Goal: Task Accomplishment & Management: Complete application form

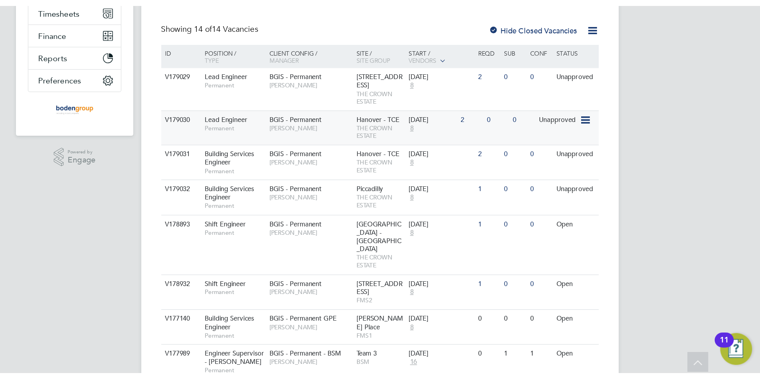
scroll to position [159, 0]
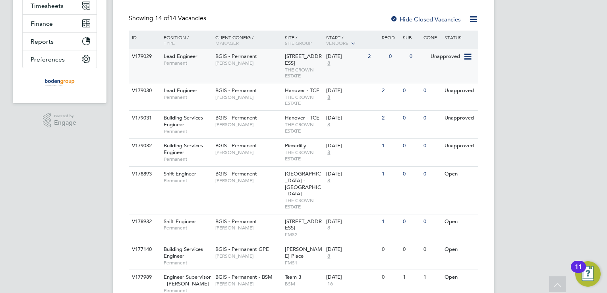
drag, startPoint x: 256, startPoint y: 75, endPoint x: 221, endPoint y: 70, distance: 35.4
click at [221, 70] on div "BGIS - Permanent [PERSON_NAME]" at bounding box center [248, 59] width 70 height 21
click at [258, 98] on div "BGIS - Permanent Alastair Rutherford" at bounding box center [248, 93] width 70 height 21
click at [269, 128] on span "Alastair Rutherford" at bounding box center [248, 125] width 66 height 6
click at [267, 153] on div "BGIS - Permanent Alastair Rutherford" at bounding box center [248, 149] width 70 height 21
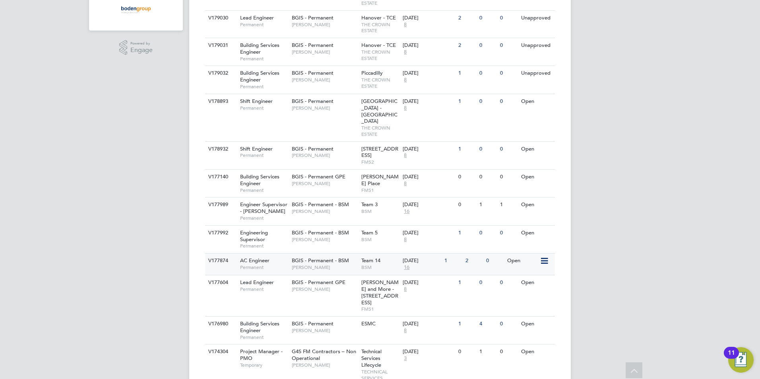
scroll to position [307, 0]
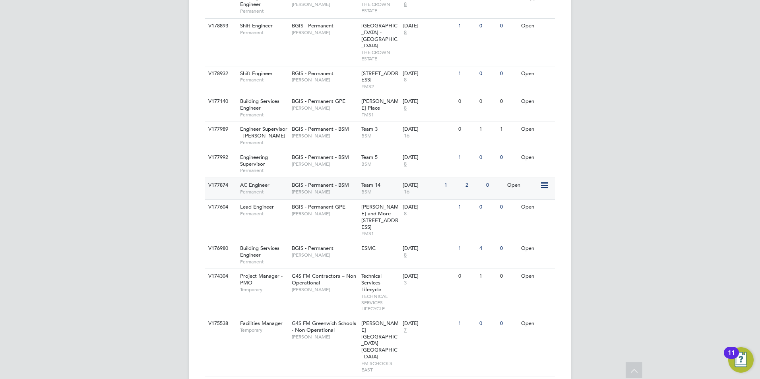
click at [337, 189] on span "[PERSON_NAME]" at bounding box center [325, 192] width 66 height 6
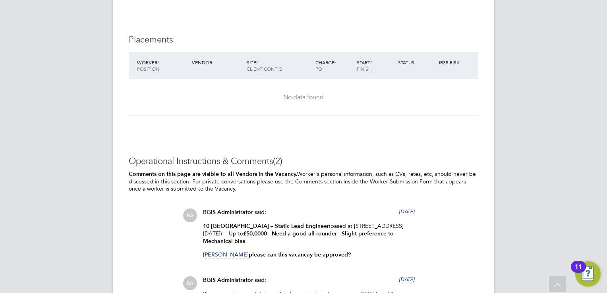
scroll to position [954, 0]
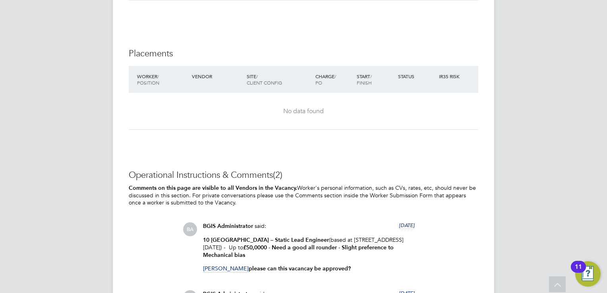
drag, startPoint x: 275, startPoint y: 238, endPoint x: 361, endPoint y: 238, distance: 85.5
click at [361, 238] on p "10 New Burlington – Static Lead Engineer (based at 10 new Burlington Street Lon…" at bounding box center [309, 248] width 212 height 23
click at [361, 244] on strong "£50,0000 - Need a good all rounder - Slight preference to Mechanical bias" at bounding box center [298, 251] width 191 height 14
click at [321, 244] on strong "£50,0000 - Need a good all rounder - Slight preference to Mechanical bias" at bounding box center [298, 251] width 191 height 14
click at [284, 247] on p "10 New Burlington – Static Lead Engineer (based at 10 new Burlington Street Lon…" at bounding box center [309, 248] width 212 height 23
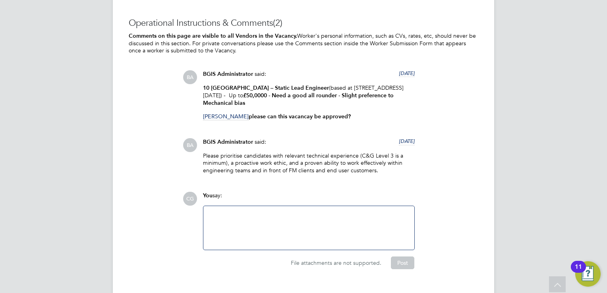
scroll to position [1113, 0]
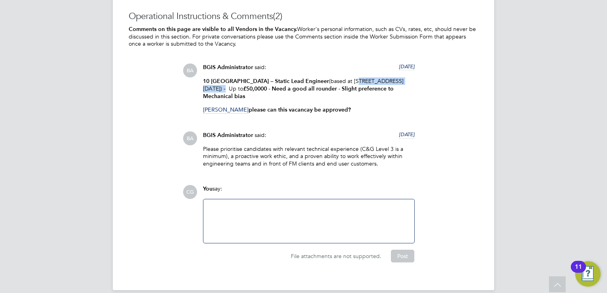
drag, startPoint x: 340, startPoint y: 70, endPoint x: 403, endPoint y: 72, distance: 62.4
click at [403, 78] on p "10 New Burlington – Static Lead Engineer (based at 10 new Burlington Street Lon…" at bounding box center [309, 89] width 212 height 23
copy p "0 new Burlington Street"
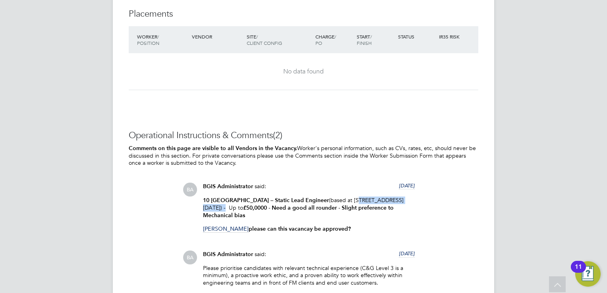
click at [386, 197] on p "10 New Burlington – Static Lead Engineer (based at 10 new Burlington Street Lon…" at bounding box center [309, 208] width 212 height 23
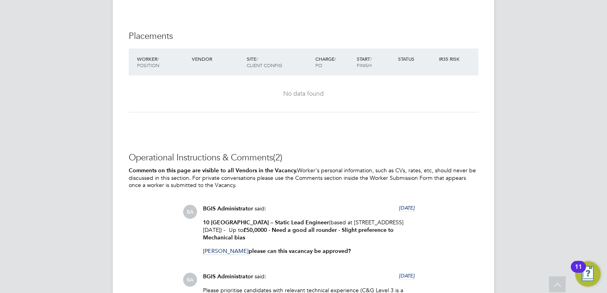
scroll to position [1113, 0]
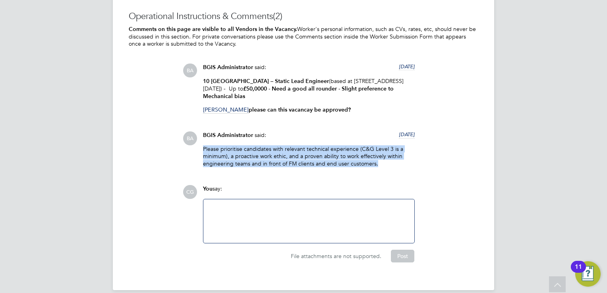
drag, startPoint x: 204, startPoint y: 138, endPoint x: 380, endPoint y: 156, distance: 177.4
click at [380, 156] on p "Please prioritise candidates with relevant technical experience (C&G Level 3 is…" at bounding box center [309, 156] width 212 height 22
click at [386, 155] on p "Please prioritise candidates with relevant technical experience (C&G Level 3 is…" at bounding box center [309, 156] width 212 height 22
drag, startPoint x: 386, startPoint y: 153, endPoint x: 202, endPoint y: 128, distance: 185.3
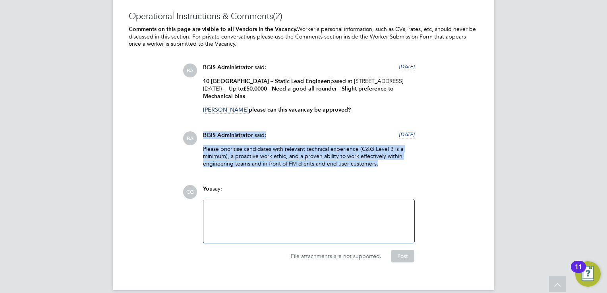
click at [202, 132] on div "BGIS Administrator said: 5 days ago Please prioritise candidates with relevant …" at bounding box center [309, 153] width 220 height 42
click at [203, 132] on div "BGIS Administrator said: 5 days ago Please prioritise candidates with relevant …" at bounding box center [309, 153] width 220 height 42
click at [202, 132] on div "BGIS Administrator said: 5 days ago Please prioritise candidates with relevant …" at bounding box center [309, 153] width 220 height 42
drag, startPoint x: 202, startPoint y: 124, endPoint x: 384, endPoint y: 155, distance: 185.2
click at [384, 155] on div "BGIS Administrator said: 5 days ago Please prioritise candidates with relevant …" at bounding box center [309, 153] width 220 height 42
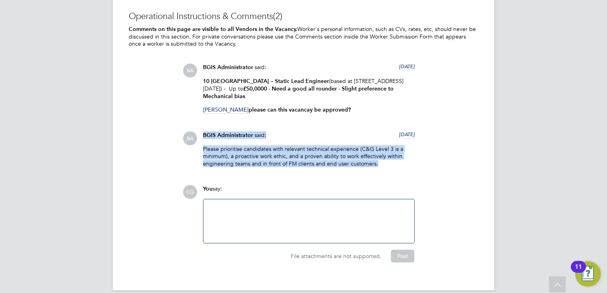
drag, startPoint x: 384, startPoint y: 155, endPoint x: 389, endPoint y: 156, distance: 4.4
click at [384, 155] on p "Please prioritise candidates with relevant technical experience (C&G Level 3 is…" at bounding box center [309, 156] width 212 height 22
click at [395, 156] on p "Please prioritise candidates with relevant technical experience (C&G Level 3 is…" at bounding box center [309, 156] width 212 height 22
drag, startPoint x: 395, startPoint y: 156, endPoint x: 219, endPoint y: 131, distance: 178.2
click at [219, 132] on div "BGIS Administrator said: 5 days ago Please prioritise candidates with relevant …" at bounding box center [309, 153] width 220 height 42
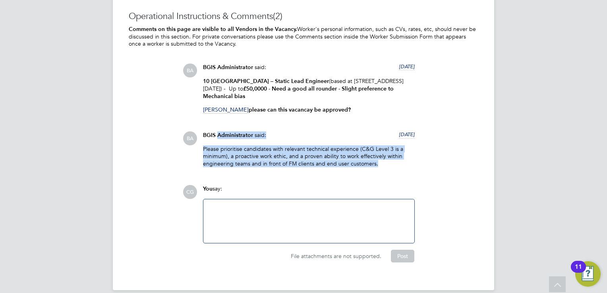
click at [384, 158] on div "Please prioritise candidates with relevant technical experience (C&G Level 3 is…" at bounding box center [309, 159] width 212 height 28
drag, startPoint x: 381, startPoint y: 156, endPoint x: 205, endPoint y: 123, distance: 179.1
click at [205, 132] on div "BGIS Administrator said: 5 days ago Please prioritise candidates with relevant …" at bounding box center [309, 153] width 220 height 42
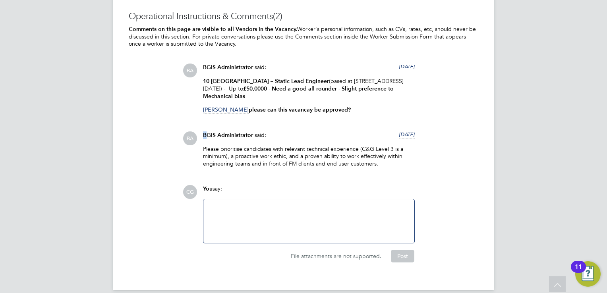
click at [205, 132] on span "BGIS Administrator" at bounding box center [228, 135] width 50 height 7
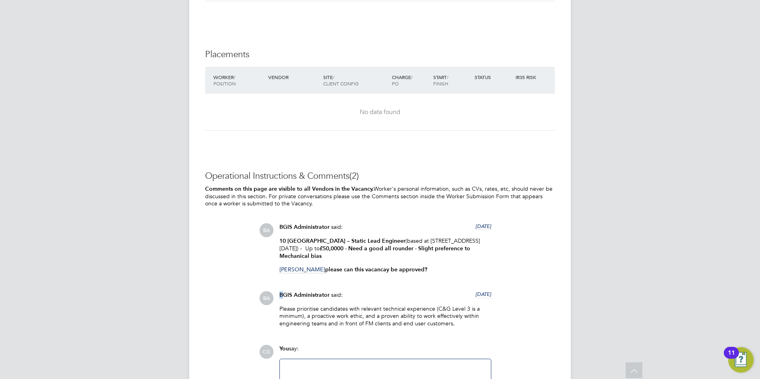
scroll to position [954, 0]
click at [397, 293] on p "Please prioritise candidates with relevant technical experience (C&G Level 3 is…" at bounding box center [385, 316] width 212 height 22
click at [538, 293] on div "BA BGIS Administrator said: 5 days ago Please prioritise candidates with releva…" at bounding box center [407, 312] width 296 height 42
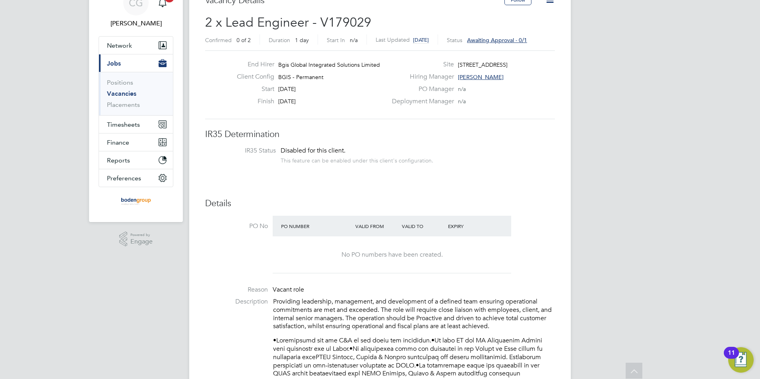
scroll to position [0, 0]
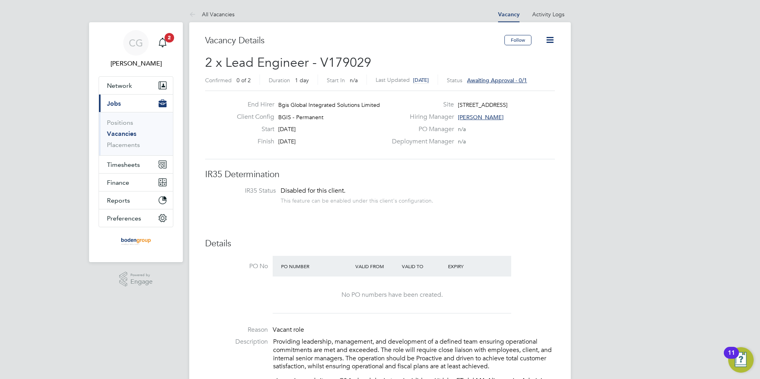
click at [207, 14] on link "All Vacancies" at bounding box center [211, 14] width 45 height 7
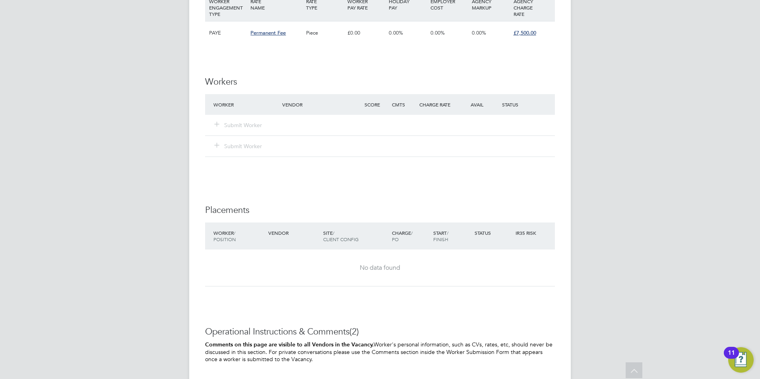
scroll to position [929, 0]
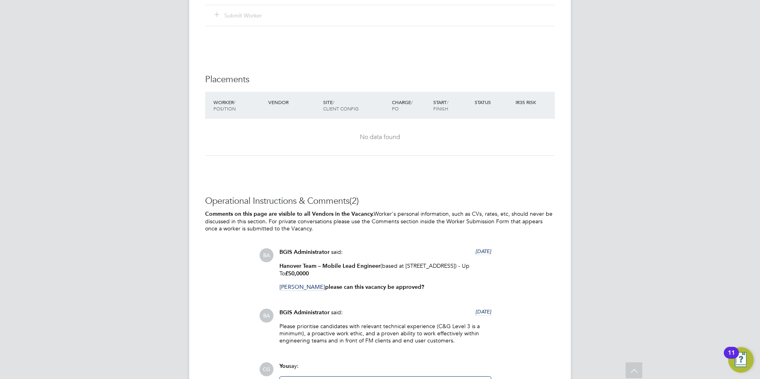
drag, startPoint x: 297, startPoint y: 175, endPoint x: 417, endPoint y: 282, distance: 160.5
copy div "Providing leadership, management, and development of a defined team ensuring op…"
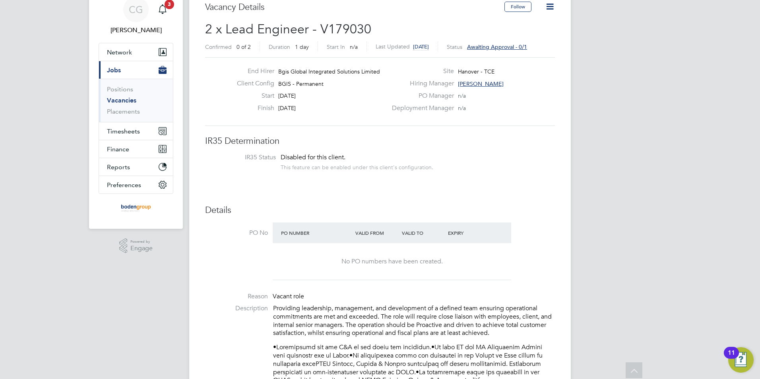
scroll to position [0, 0]
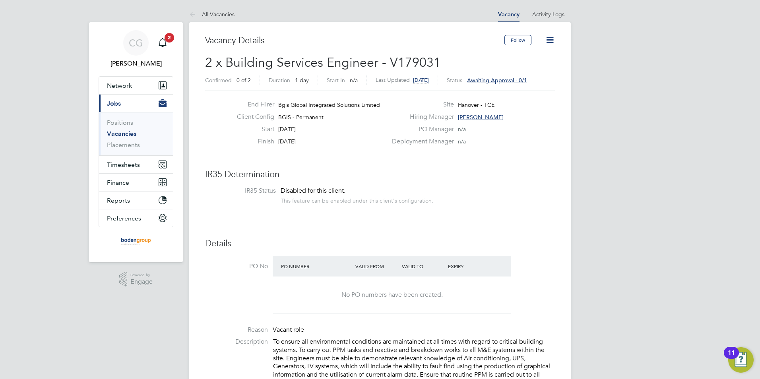
scroll to position [23, 56]
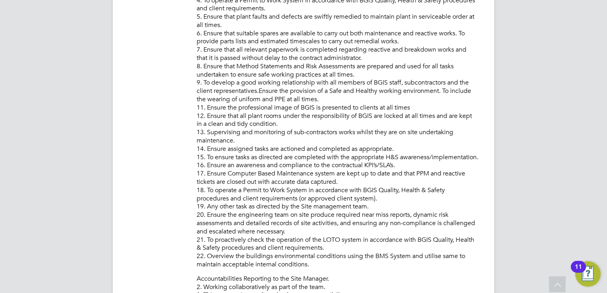
scroll to position [383, 0]
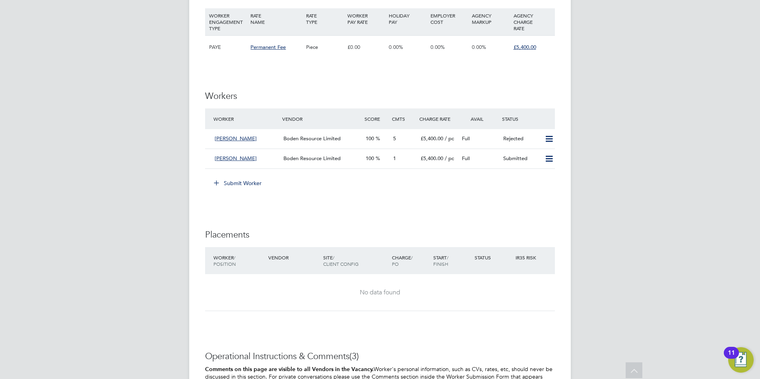
scroll to position [990, 0]
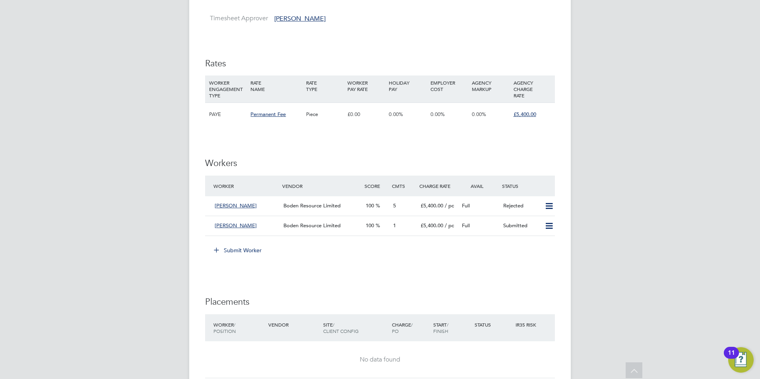
click at [235, 244] on button "Submit Worker" at bounding box center [238, 250] width 60 height 13
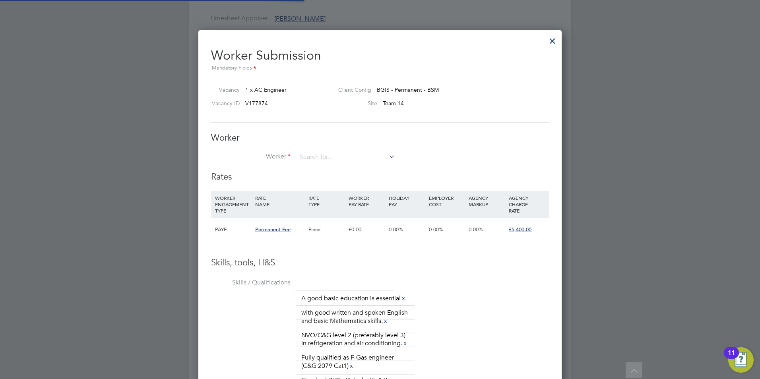
scroll to position [571, 364]
click at [319, 180] on li "+ Add new" at bounding box center [346, 179] width 99 height 11
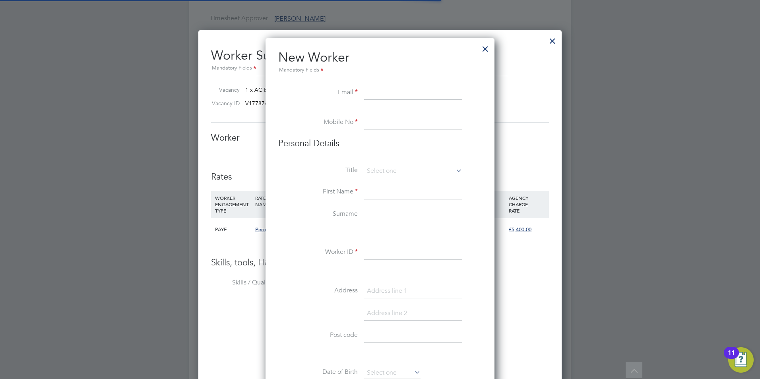
scroll to position [4, 4]
click at [348, 92] on li "Email Luke" at bounding box center [380, 97] width 204 height 22
paste input "[EMAIL_ADDRESS][DOMAIN_NAME]"
type input "[EMAIL_ADDRESS][DOMAIN_NAME]"
click at [378, 103] on li "Email [EMAIL_ADDRESS][DOMAIN_NAME]" at bounding box center [380, 97] width 204 height 22
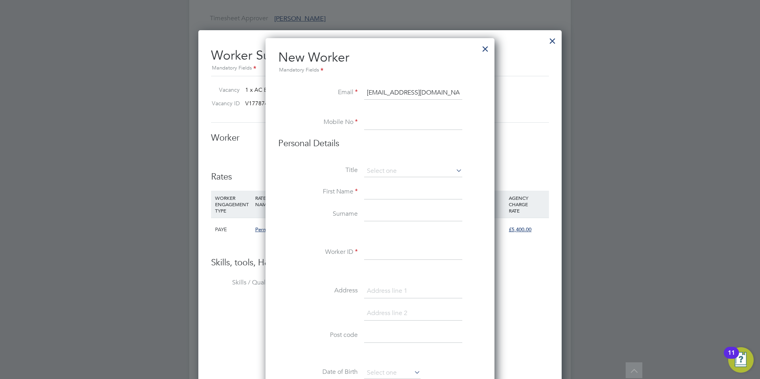
click at [379, 121] on input at bounding box center [413, 123] width 98 height 14
paste input "07395207617"
type input "07395207617"
click at [367, 142] on h3 "Personal Details" at bounding box center [380, 144] width 204 height 12
click at [387, 173] on input at bounding box center [413, 171] width 98 height 12
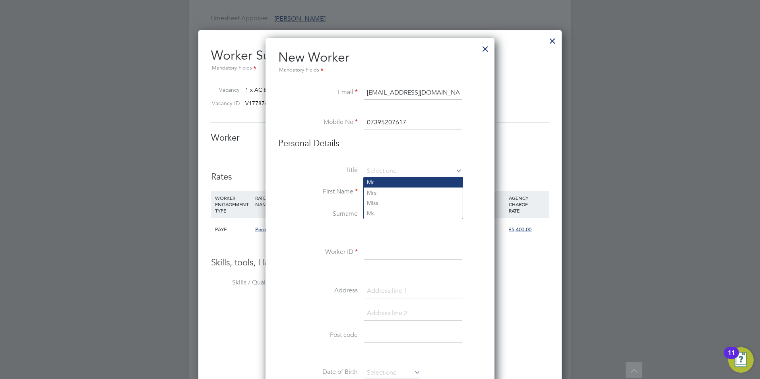
click at [390, 183] on li "Mr" at bounding box center [413, 182] width 99 height 10
type input "Mr"
click at [375, 193] on input at bounding box center [413, 192] width 98 height 14
type input "[PERSON_NAME]"
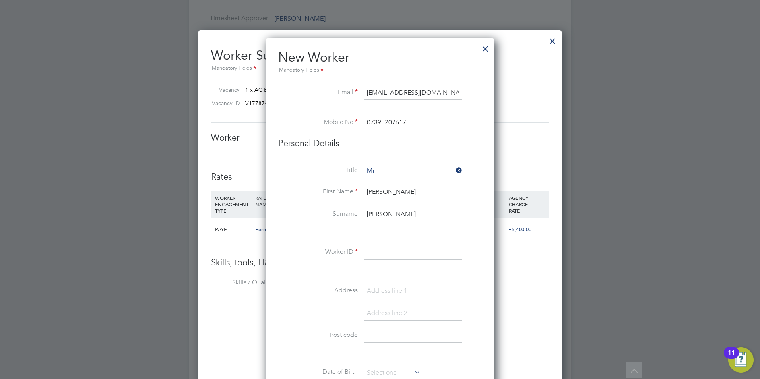
type input "[PERSON_NAME]"
click at [349, 243] on div "Title Mr First Name [PERSON_NAME] Surname [PERSON_NAME] Worker ID Address Post …" at bounding box center [380, 309] width 204 height 289
click at [383, 254] on input at bounding box center [413, 253] width 98 height 14
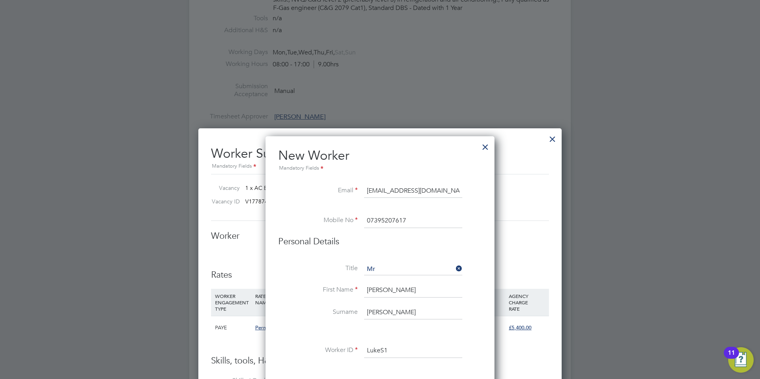
scroll to position [885, 0]
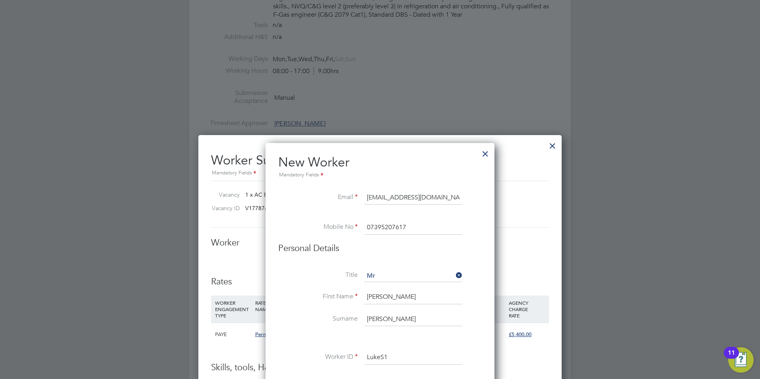
type input "LukeS1"
click at [466, 245] on h3 "Personal Details" at bounding box center [380, 249] width 204 height 12
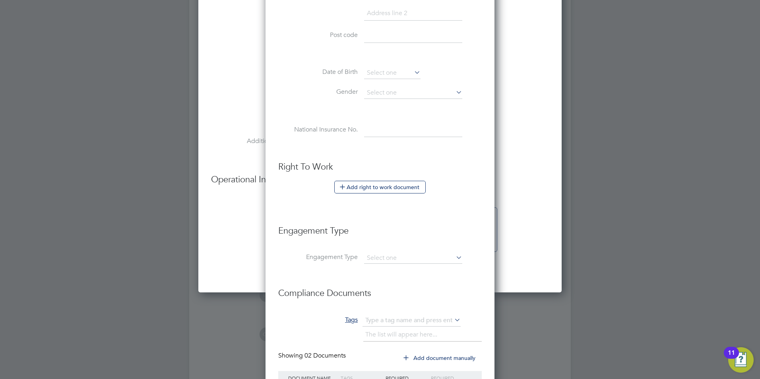
scroll to position [1362, 0]
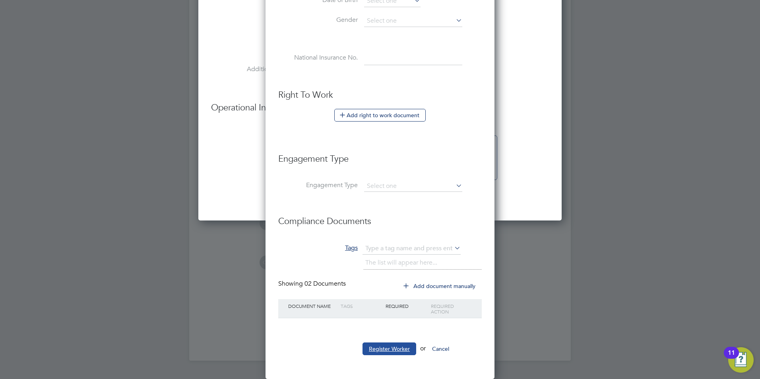
click at [388, 347] on button "Register Worker" at bounding box center [390, 349] width 54 height 13
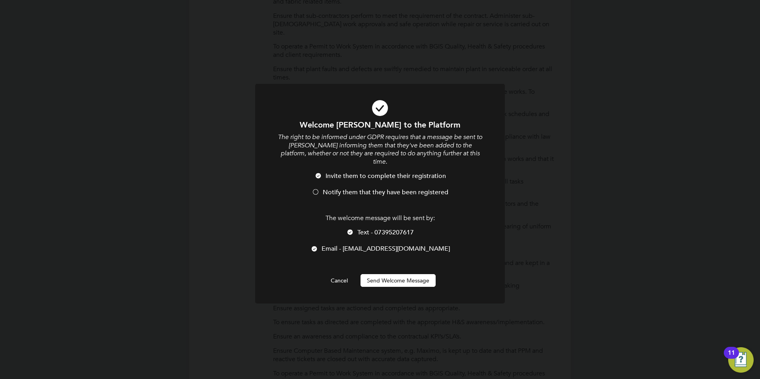
click at [361, 188] on span "Notify them that they have been registered" at bounding box center [386, 192] width 126 height 8
click at [374, 229] on span "Text - 07395207617" at bounding box center [385, 233] width 56 height 8
click at [396, 274] on button "Send Welcome Message" at bounding box center [398, 280] width 75 height 13
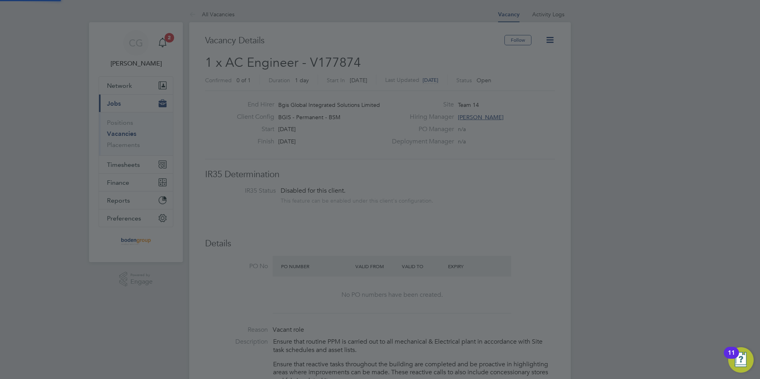
scroll to position [379, 0]
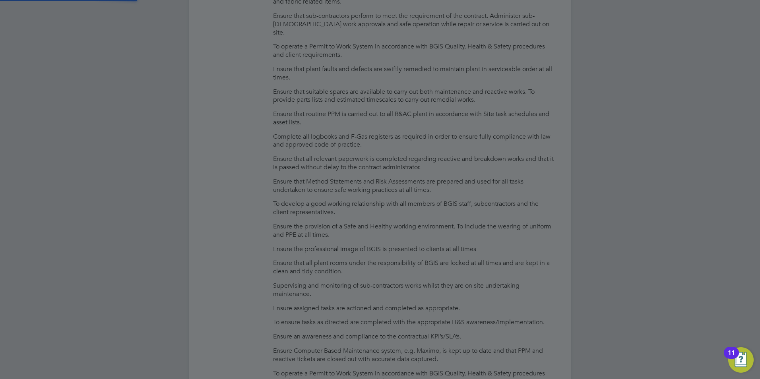
type input "[PERSON_NAME] (LukeS1)"
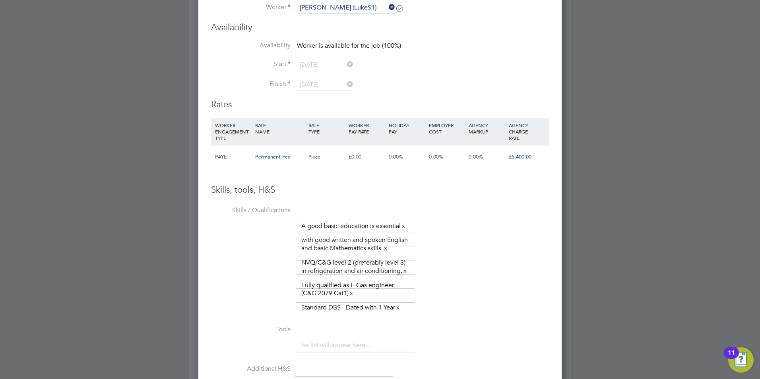
scroll to position [1070, 0]
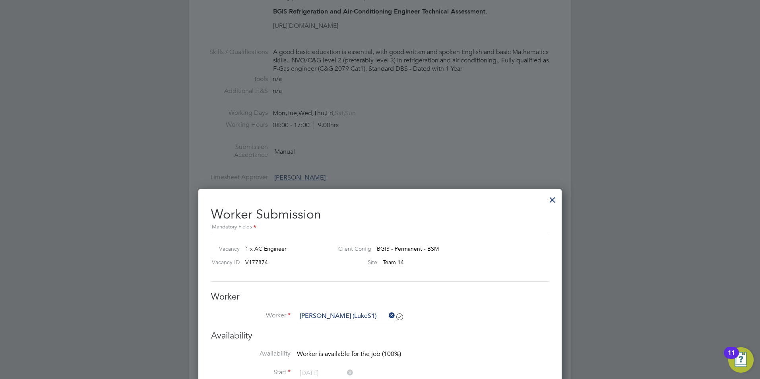
click at [553, 196] on div at bounding box center [552, 198] width 14 height 14
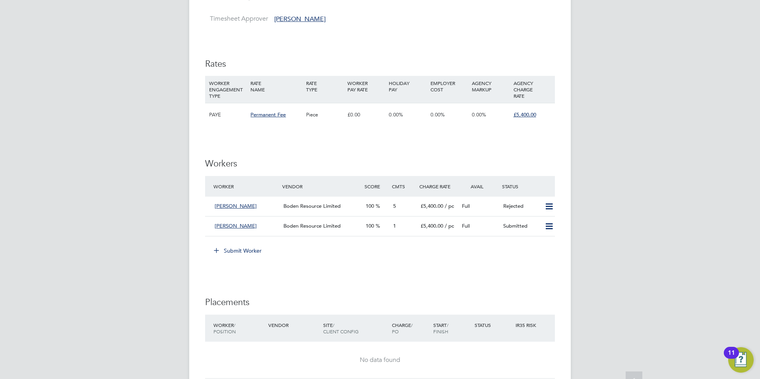
scroll to position [990, 0]
click at [252, 244] on button "Submit Worker" at bounding box center [238, 250] width 60 height 13
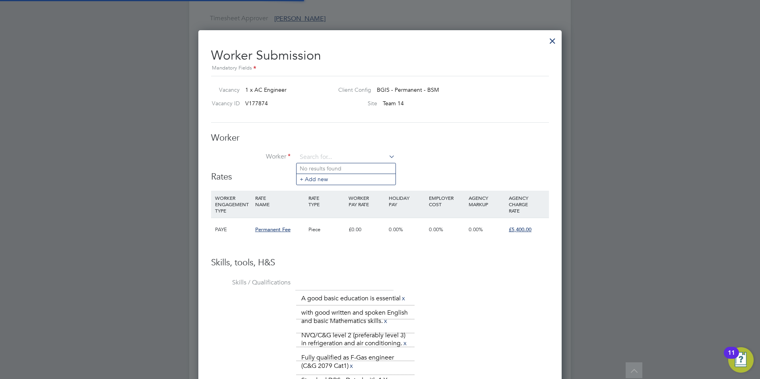
scroll to position [571, 364]
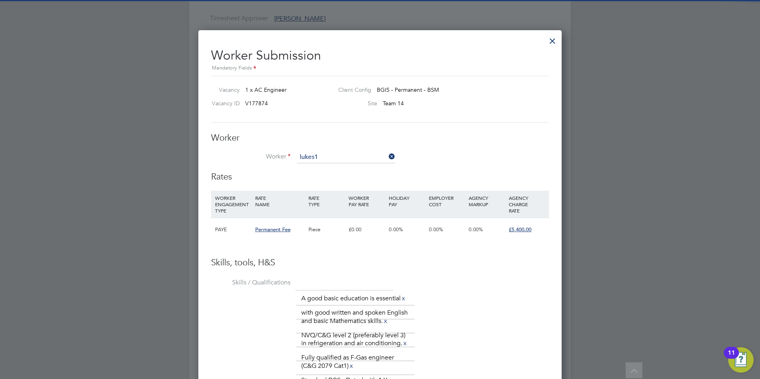
click at [315, 168] on li "[PERSON_NAME] ( LukeS1 )" at bounding box center [346, 168] width 99 height 11
type input "[PERSON_NAME] (LukeS1)"
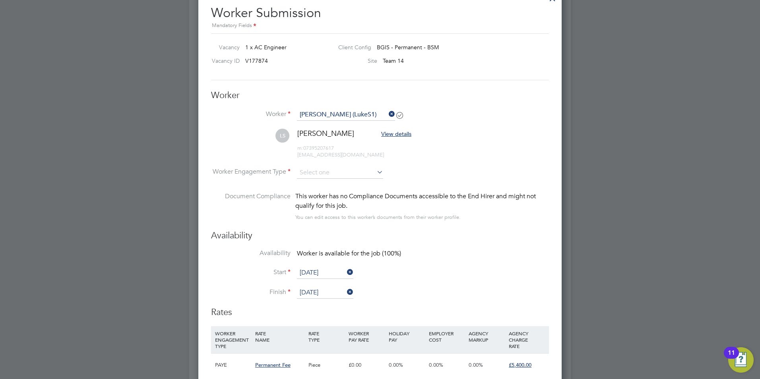
scroll to position [1032, 0]
click at [340, 174] on input at bounding box center [340, 174] width 86 height 12
click at [333, 197] on li "PAYE" at bounding box center [340, 195] width 87 height 10
type input "PAYE"
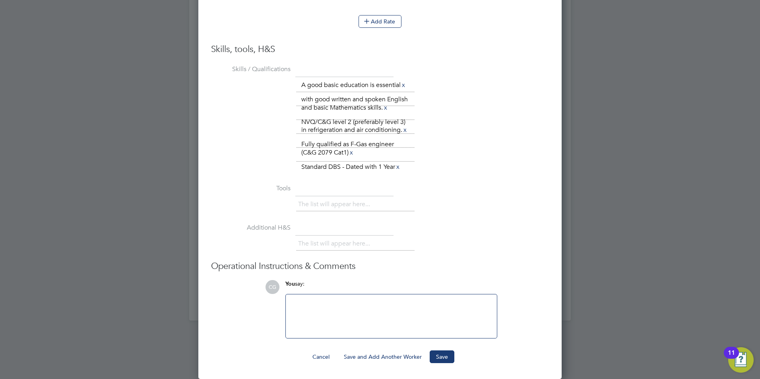
click at [356, 333] on div at bounding box center [392, 316] width 202 height 34
click at [440, 360] on button "Save" at bounding box center [442, 357] width 25 height 13
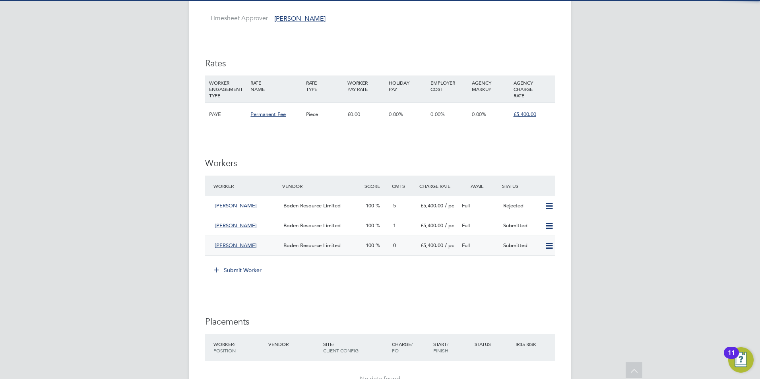
click at [250, 239] on div "[PERSON_NAME]" at bounding box center [245, 245] width 69 height 13
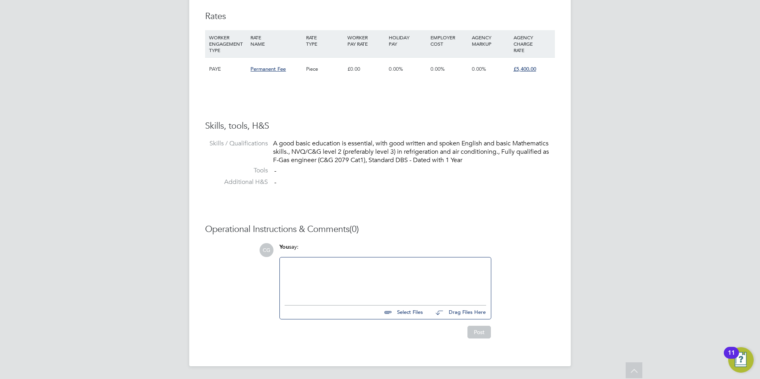
click at [406, 313] on input "file" at bounding box center [426, 311] width 119 height 11
type input "C:\fakepath\[PERSON_NAME] - [PERSON_NAME] Group CV.docx"
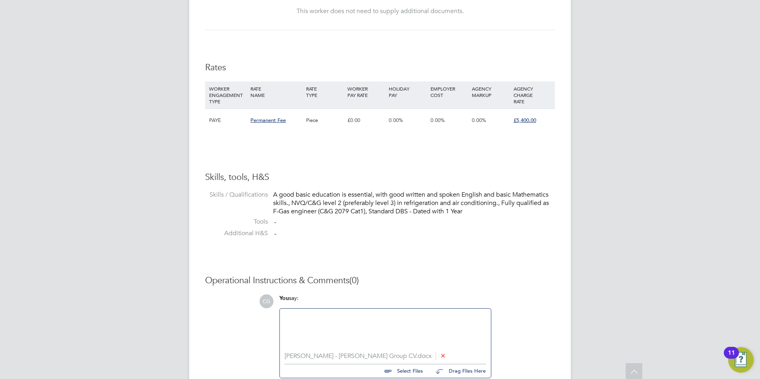
scroll to position [550, 0]
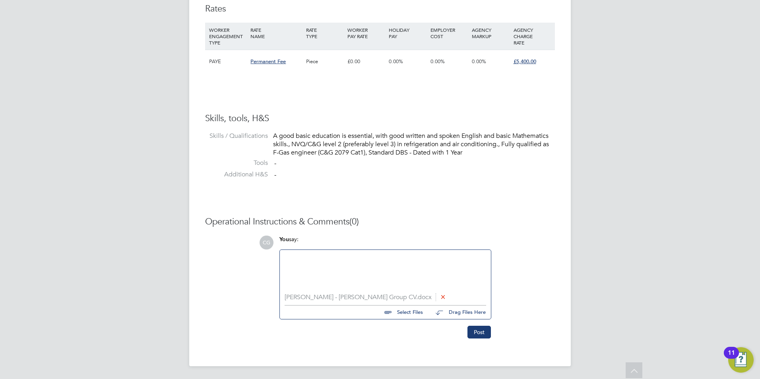
click at [401, 317] on div "[PERSON_NAME] - [PERSON_NAME] Group CV.docx Select Files Drag Files Here" at bounding box center [386, 306] width 202 height 25
click at [403, 313] on input "file" at bounding box center [426, 311] width 119 height 11
type input "C:\fakepath\[PERSON_NAME] - FGAS.png"
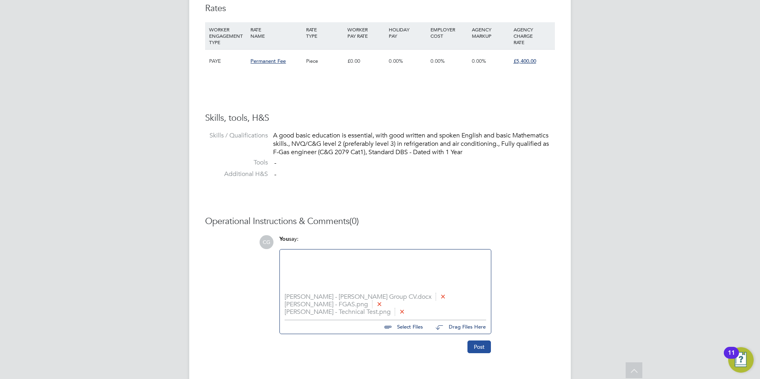
click at [481, 346] on button "Post" at bounding box center [478, 347] width 23 height 13
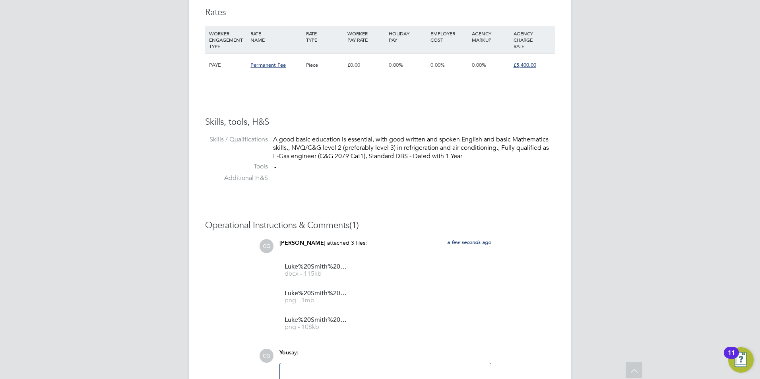
scroll to position [652, 0]
